Goal: Information Seeking & Learning: Learn about a topic

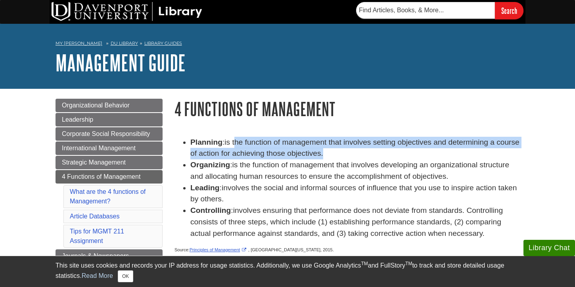
drag, startPoint x: 236, startPoint y: 143, endPoint x: 349, endPoint y: 155, distance: 112.9
click at [349, 155] on li "Planning : is the function of management that involves setting objectives and d…" at bounding box center [354, 148] width 329 height 23
copy span "he function of management that involves setting objectives and determining a co…"
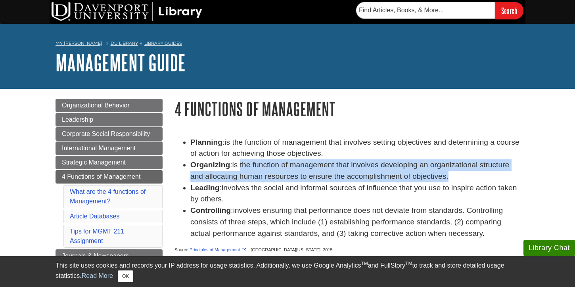
drag, startPoint x: 243, startPoint y: 167, endPoint x: 454, endPoint y: 177, distance: 211.3
click at [454, 177] on li "Organizing : is the function of management that involves developing an organiza…" at bounding box center [354, 171] width 329 height 23
copy span "the function of management that involves developing an organizational structure…"
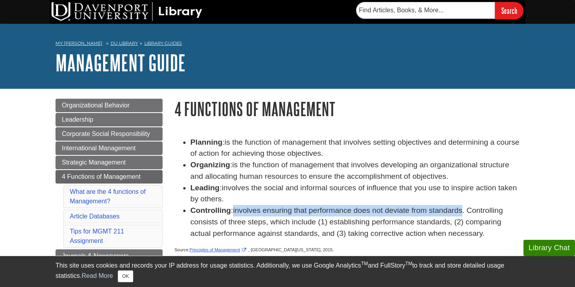
drag, startPoint x: 235, startPoint y: 211, endPoint x: 465, endPoint y: 212, distance: 230.5
click at [465, 212] on span "involves ensuring that performance does not deviate from standards. Controlling…" at bounding box center [346, 221] width 313 height 31
copy span "involves ensuring that performance does not deviate from standards"
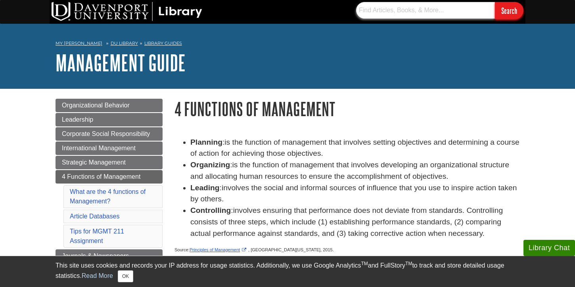
click at [371, 12] on input "text" at bounding box center [425, 10] width 139 height 17
type input "middle manageemnt"
click at [495, 2] on input "Search" at bounding box center [509, 10] width 29 height 17
